Goal: Task Accomplishment & Management: Complete application form

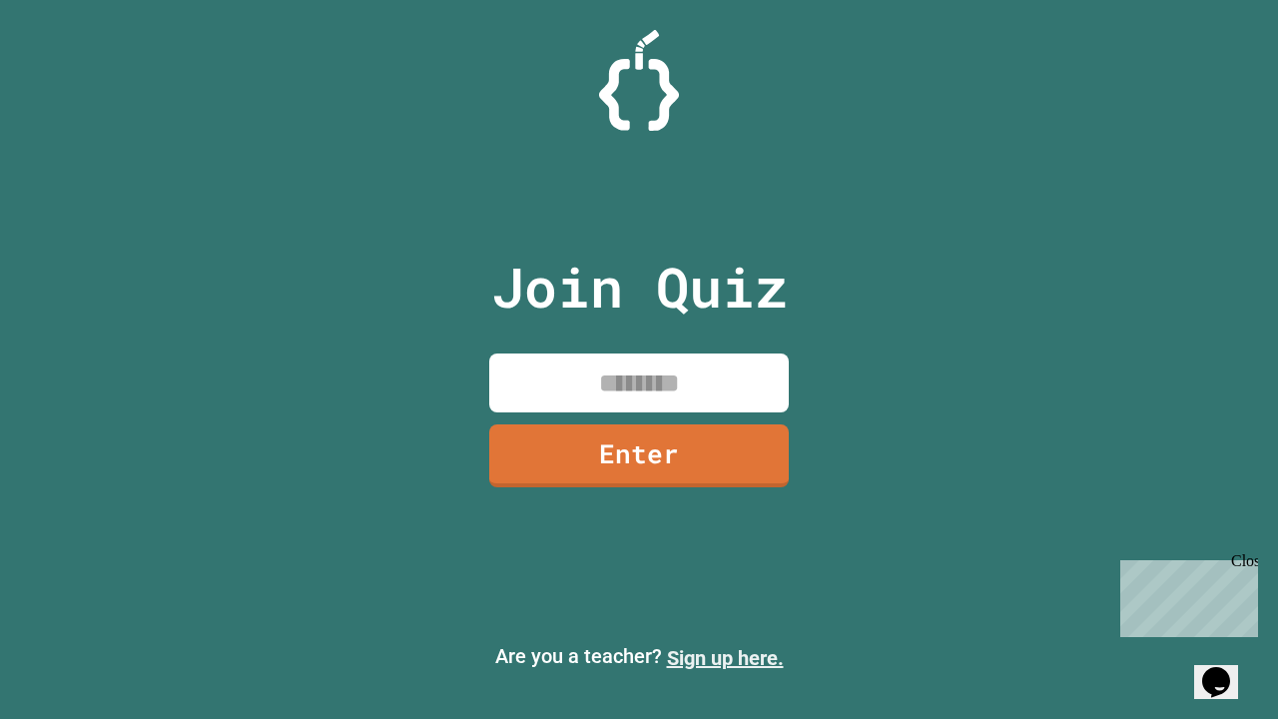
click at [725, 658] on link "Sign up here." at bounding box center [725, 658] width 117 height 24
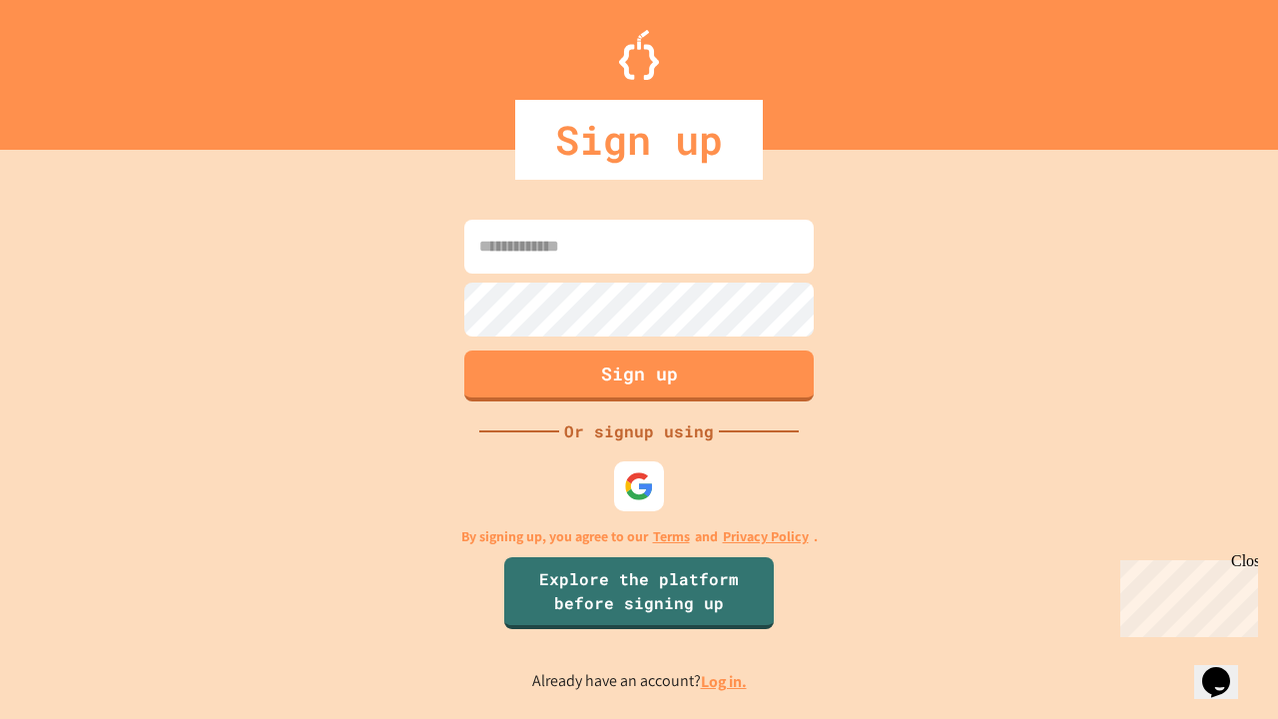
click at [725, 681] on link "Log in." at bounding box center [724, 681] width 46 height 21
